Goal: Task Accomplishment & Management: Use online tool/utility

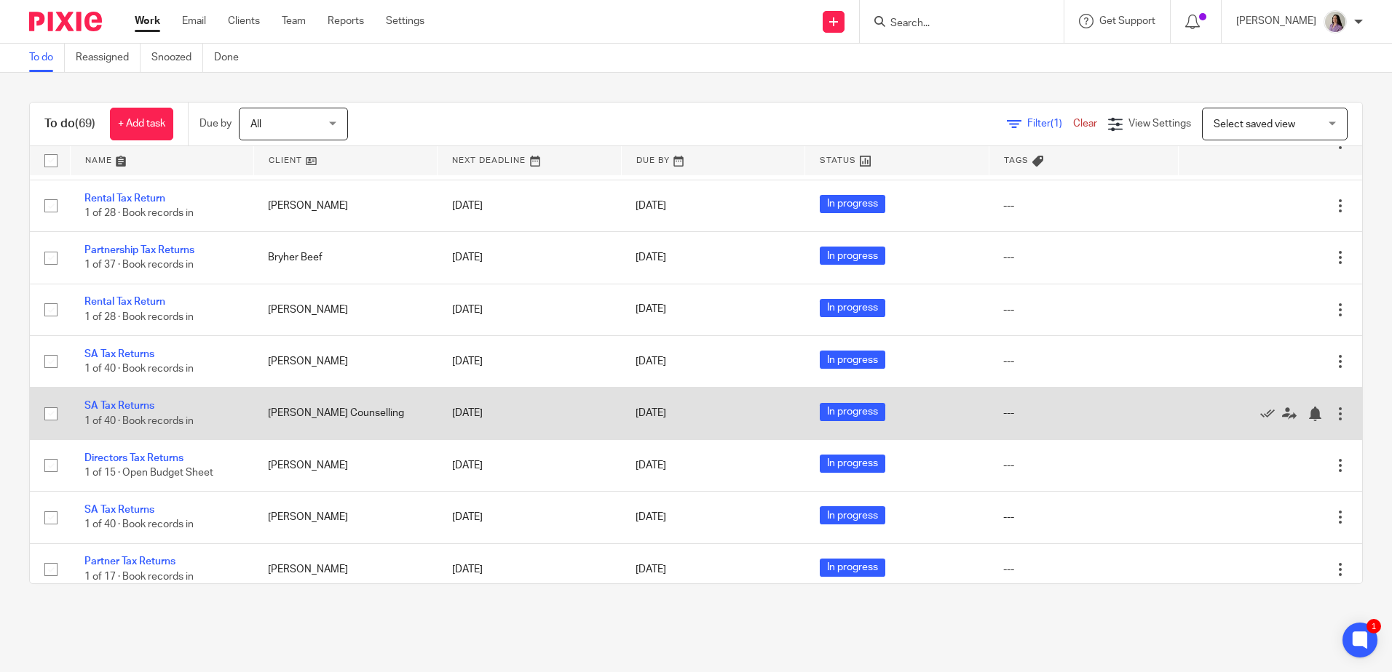
scroll to position [3257, 0]
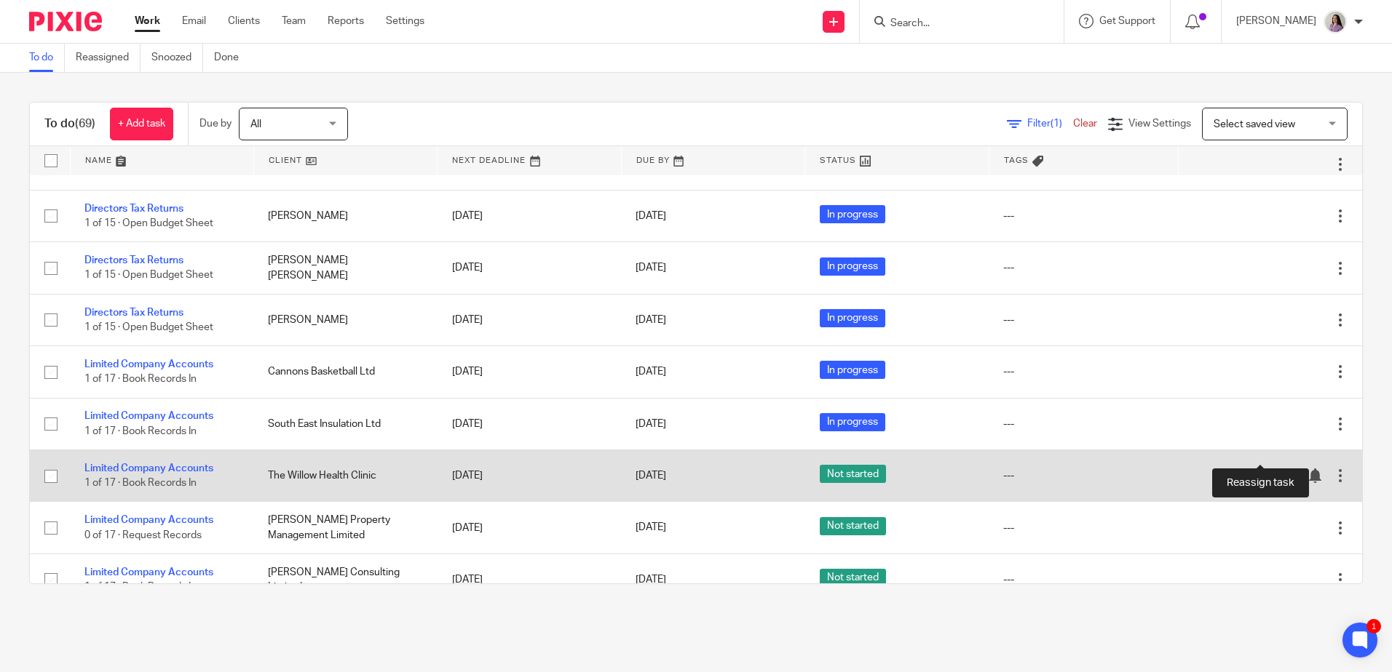
click at [1282, 469] on icon at bounding box center [1289, 476] width 15 height 15
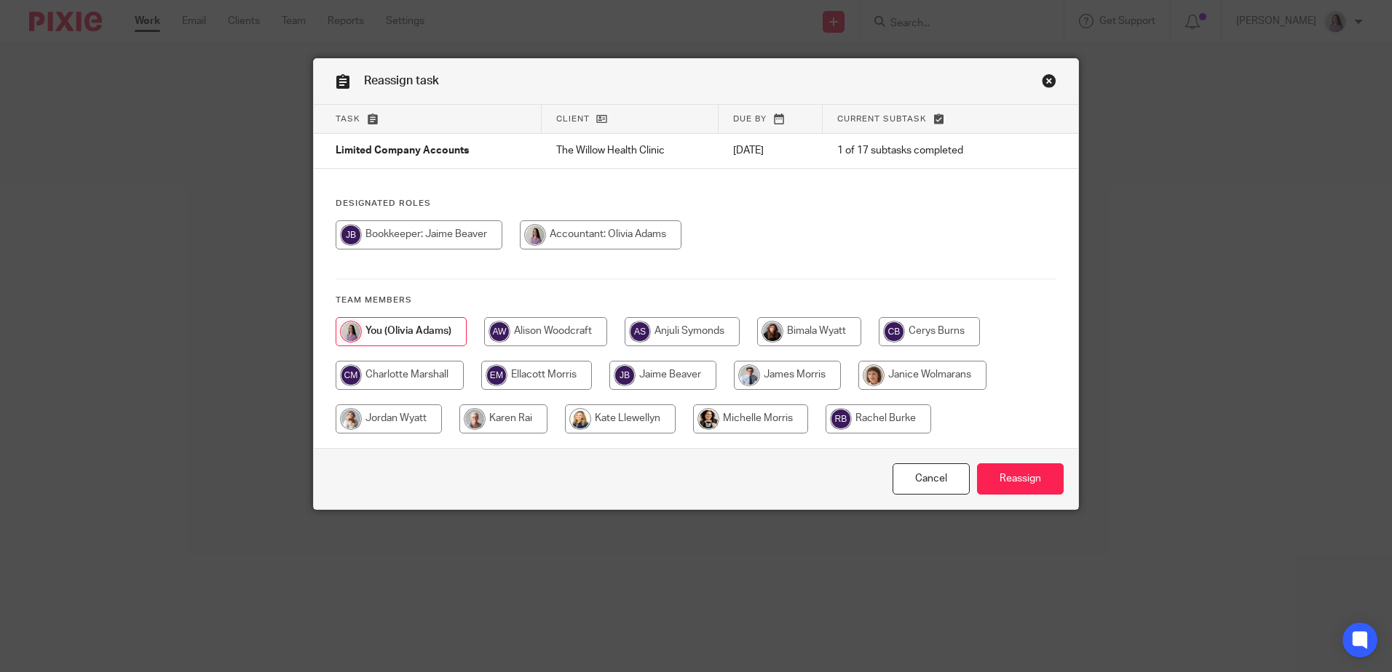
click at [449, 234] on input "radio" at bounding box center [419, 235] width 167 height 29
radio input "true"
click at [1001, 474] on input "Reassign" at bounding box center [1020, 479] width 87 height 31
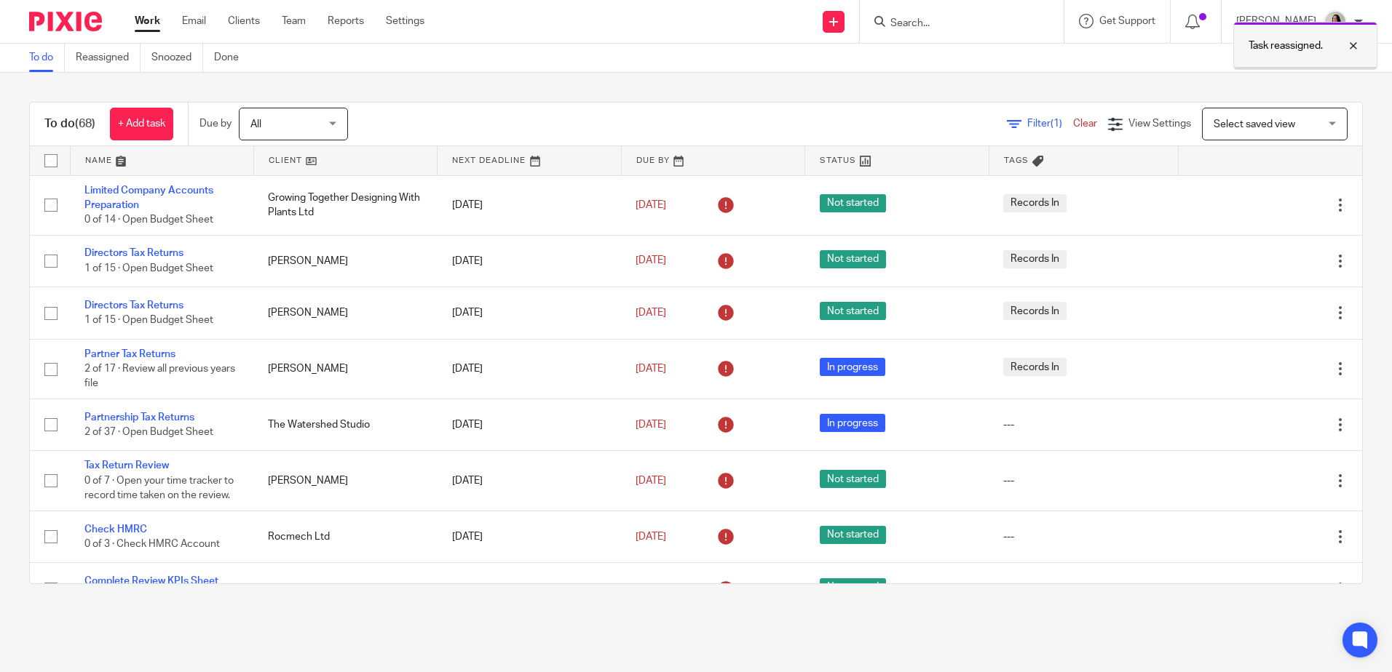
drag, startPoint x: 1346, startPoint y: 47, endPoint x: 1268, endPoint y: 45, distance: 77.9
click at [1346, 47] on div at bounding box center [1341, 45] width 39 height 17
click at [1050, 124] on span "(1)" at bounding box center [1056, 124] width 12 height 10
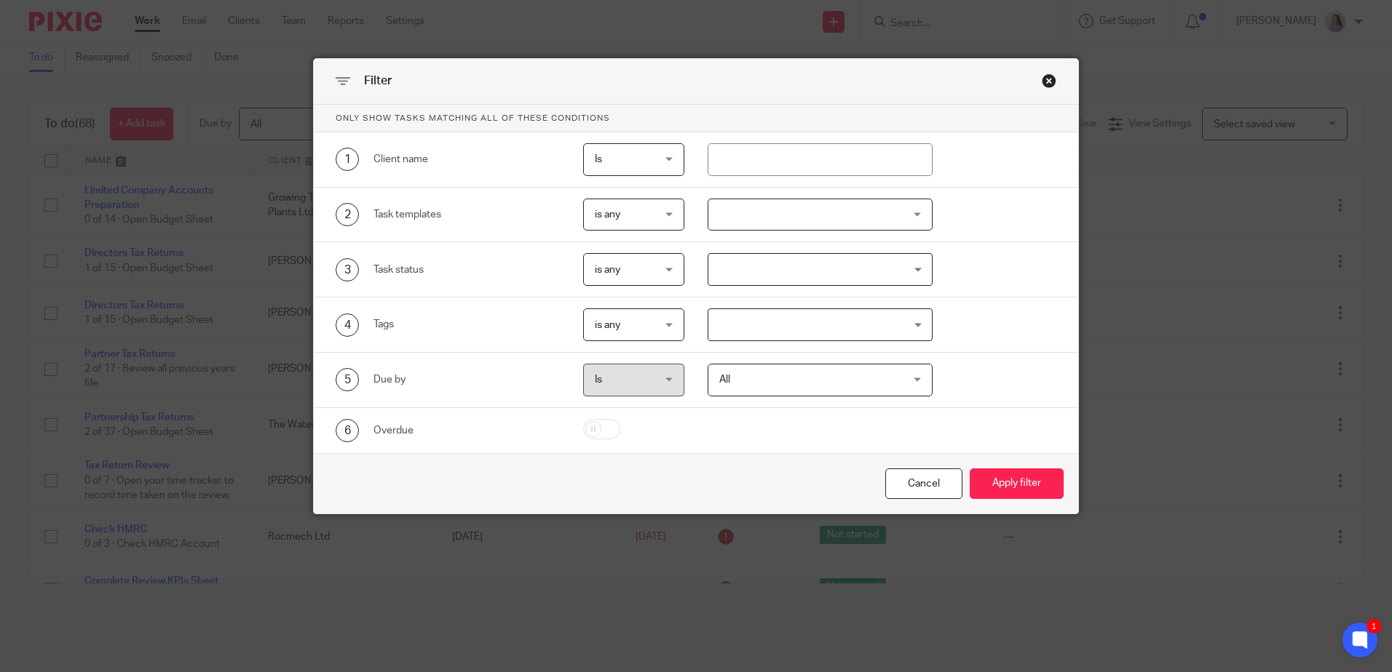
click at [883, 215] on div at bounding box center [819, 215] width 225 height 33
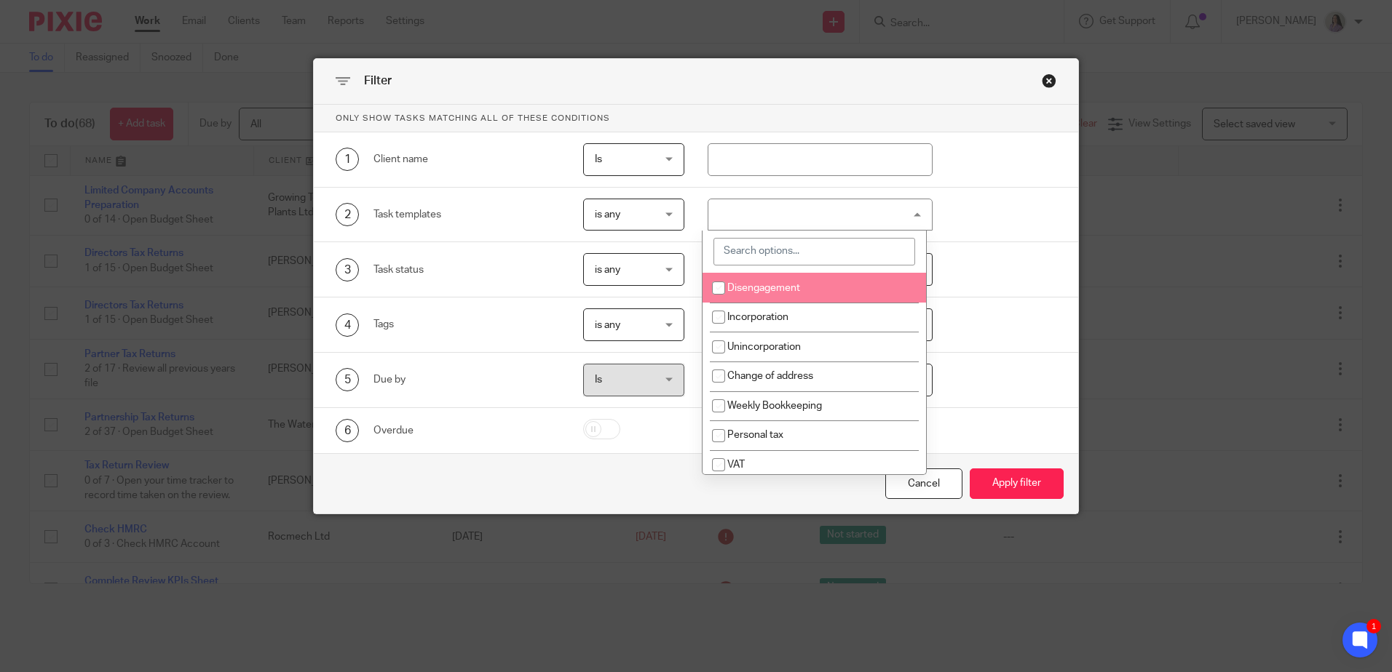
click at [950, 221] on div "2 Task templates is any is any is any is none is_any Disengagement Incorporatio…" at bounding box center [684, 215] width 743 height 33
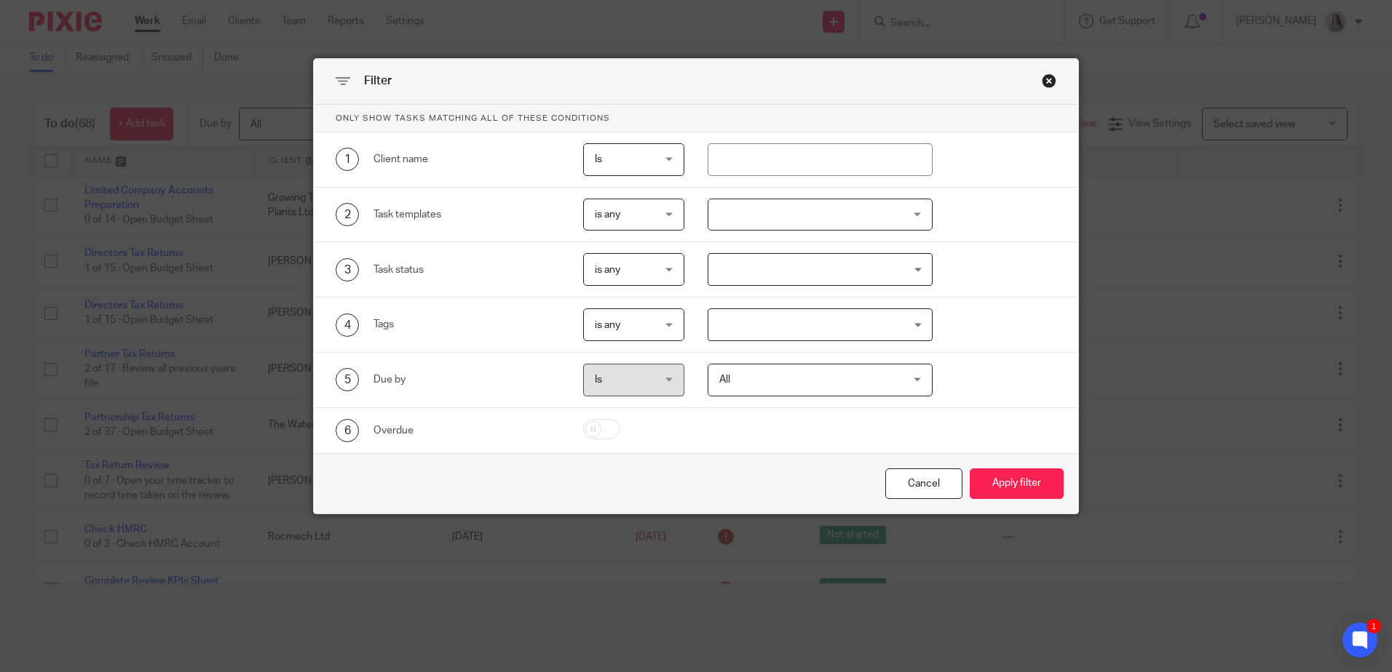
click at [908, 218] on div at bounding box center [819, 215] width 225 height 33
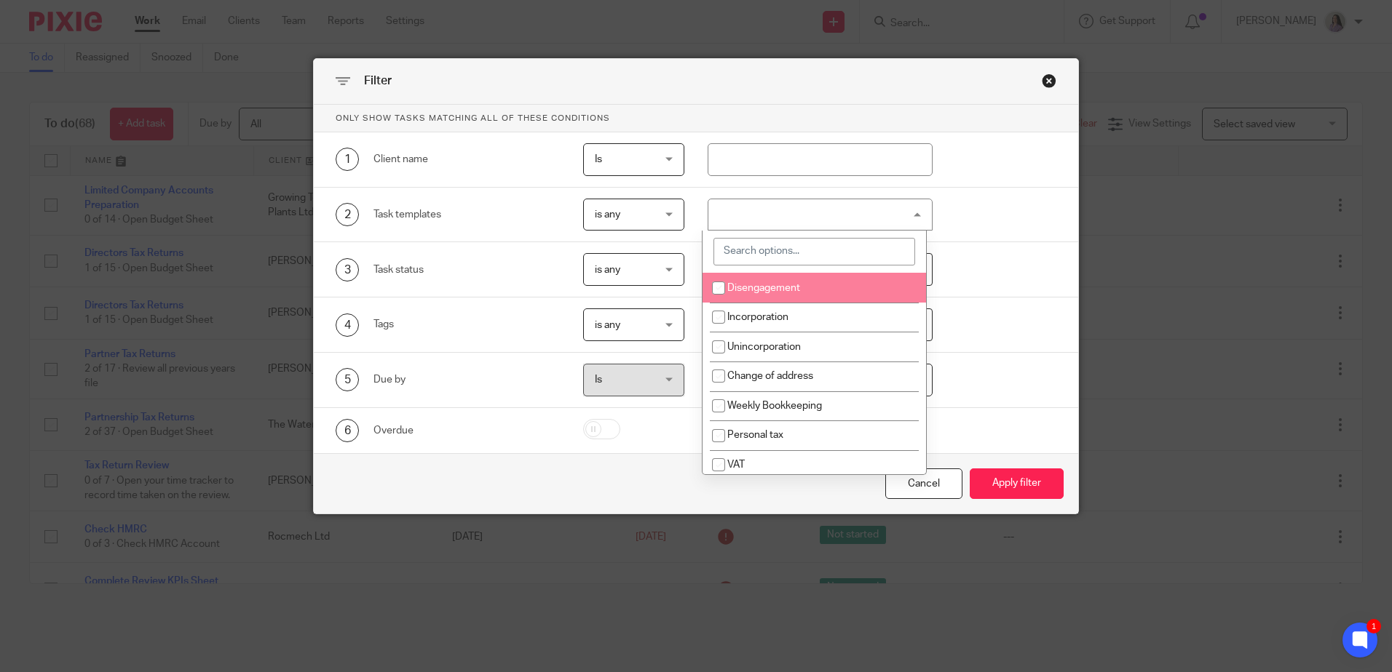
click at [882, 266] on div at bounding box center [813, 252] width 223 height 42
click at [877, 252] on input "search" at bounding box center [814, 252] width 202 height 28
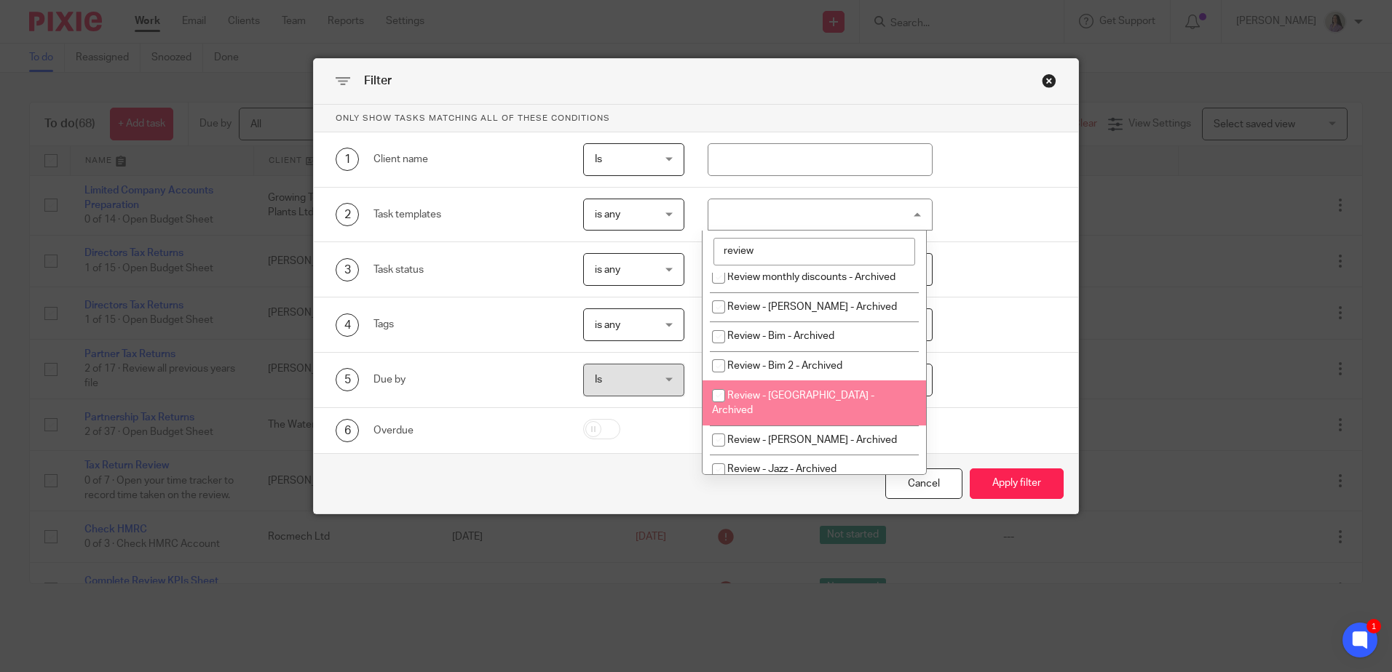
scroll to position [507, 0]
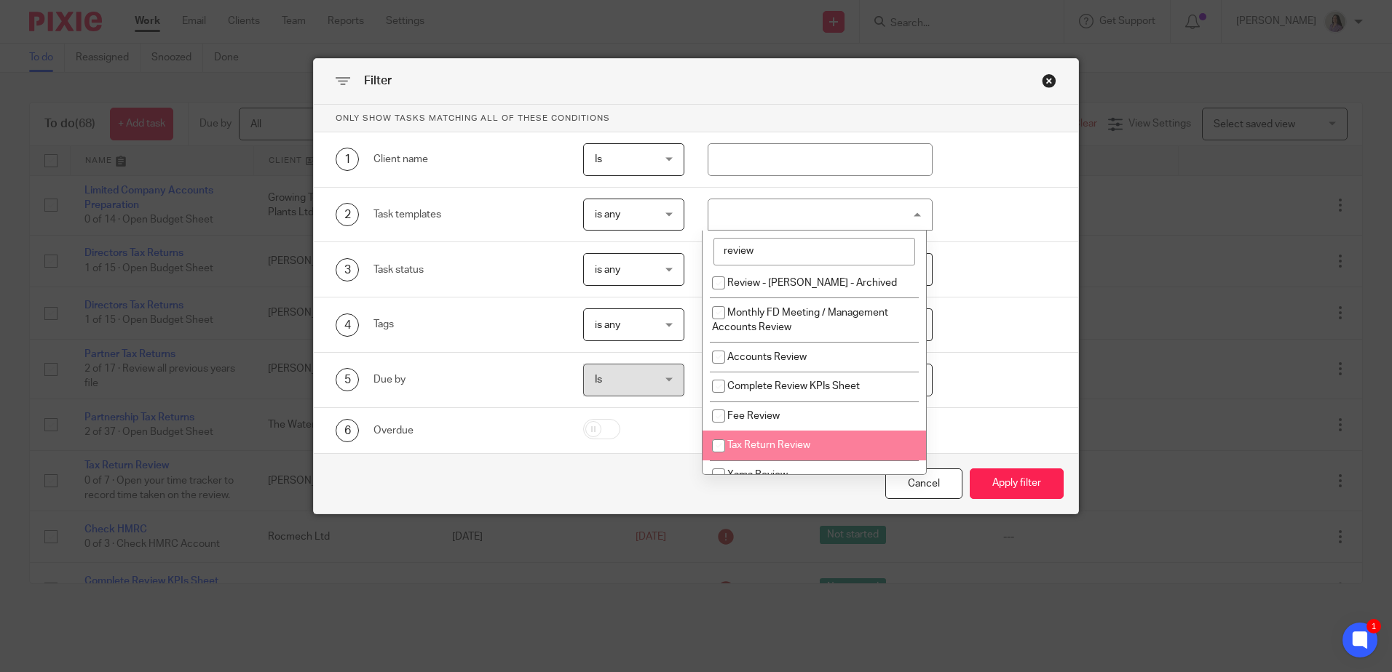
type input "review"
click at [787, 438] on li "Tax Return Review" at bounding box center [813, 446] width 223 height 30
checkbox input "true"
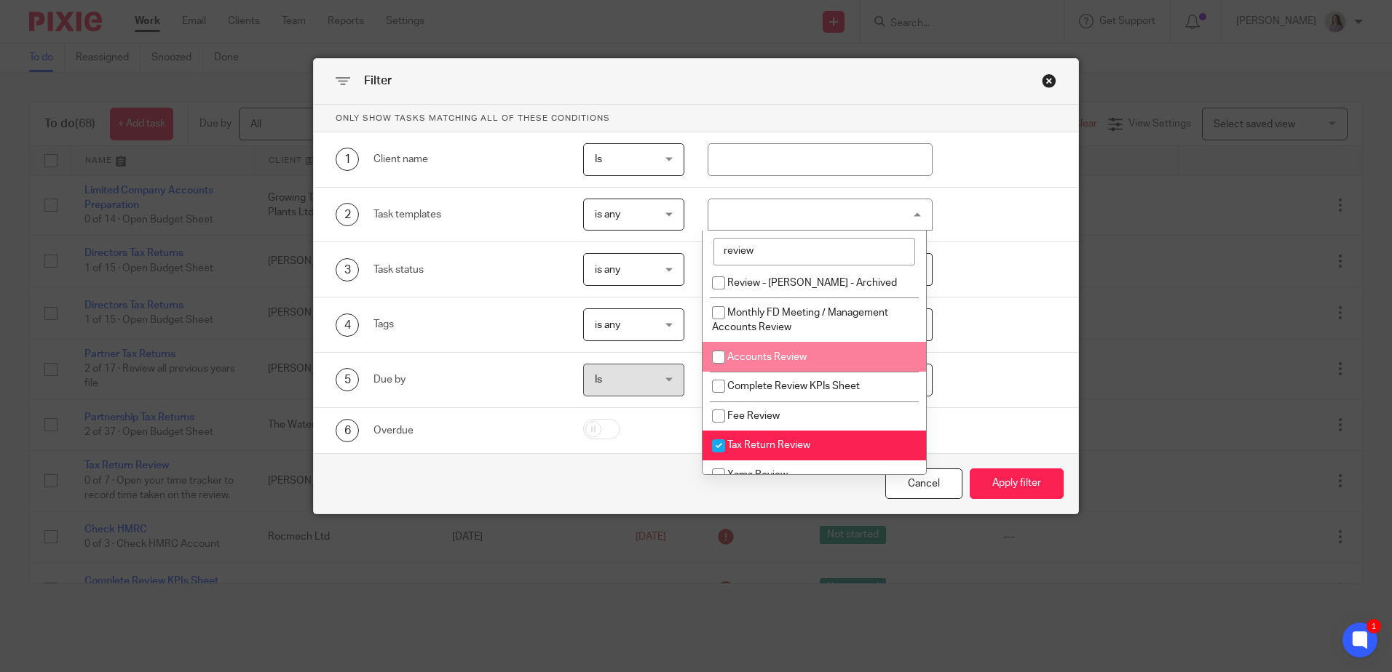
click at [761, 347] on li "Accounts Review" at bounding box center [813, 357] width 223 height 30
checkbox input "true"
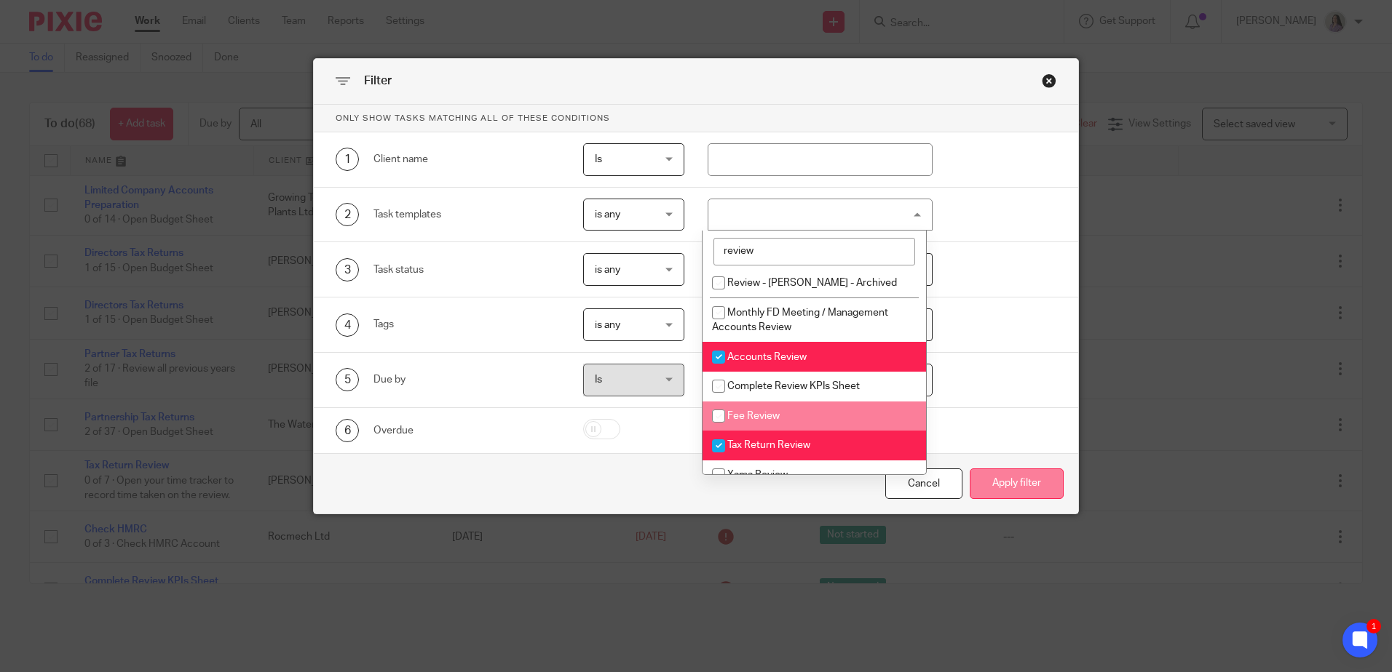
click at [1010, 493] on button "Apply filter" at bounding box center [1016, 484] width 94 height 31
